Goal: Find specific page/section: Find specific page/section

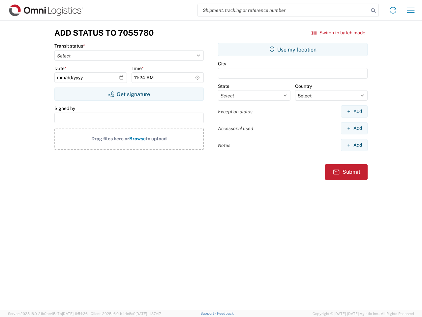
click at [283, 10] on input "search" at bounding box center [283, 10] width 171 height 13
click at [373, 11] on icon at bounding box center [373, 10] width 9 height 9
click at [393, 10] on icon at bounding box center [393, 10] width 11 height 11
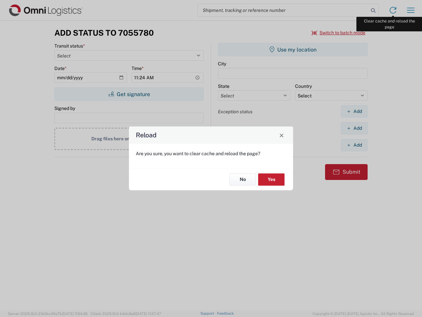
click at [411, 10] on div "Reload Are you sure, you want to clear cache and reload the page? No Yes" at bounding box center [211, 158] width 422 height 317
click at [339, 33] on div "Reload Are you sure, you want to clear cache and reload the page? No Yes" at bounding box center [211, 158] width 422 height 317
click at [129, 94] on div "Reload Are you sure, you want to clear cache and reload the page? No Yes" at bounding box center [211, 158] width 422 height 317
click at [293, 49] on div "Reload Are you sure, you want to clear cache and reload the page? No Yes" at bounding box center [211, 158] width 422 height 317
click at [354, 111] on div "Reload Are you sure, you want to clear cache and reload the page? No Yes" at bounding box center [211, 158] width 422 height 317
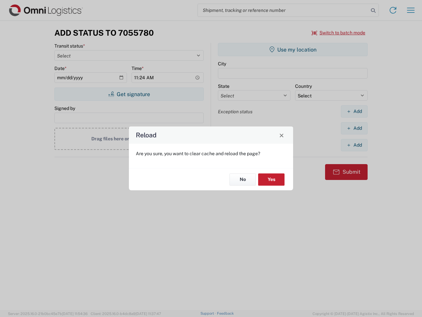
click at [354, 128] on div "Reload Are you sure, you want to clear cache and reload the page? No Yes" at bounding box center [211, 158] width 422 height 317
click at [354, 145] on div "Reload Are you sure, you want to clear cache and reload the page? No Yes" at bounding box center [211, 158] width 422 height 317
